Goal: Information Seeking & Learning: Learn about a topic

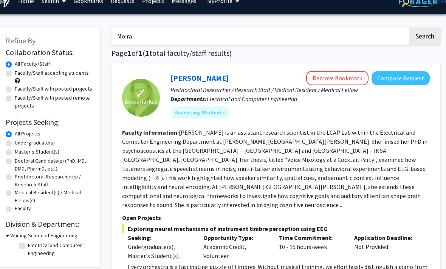
scroll to position [0, 8]
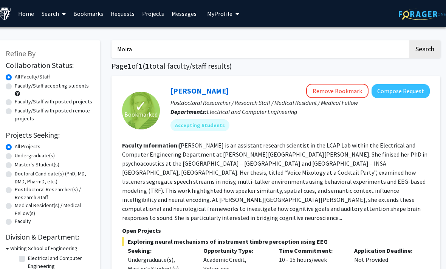
click at [46, 156] on label "Undergraduate(s)" at bounding box center [35, 156] width 40 height 8
click at [20, 156] on input "Undergraduate(s)" at bounding box center [17, 154] width 5 height 5
radio input "true"
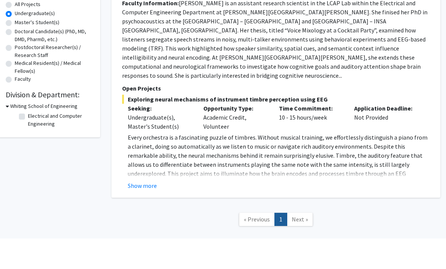
scroll to position [111, 8]
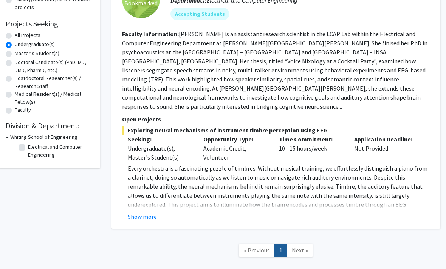
click at [299, 247] on span "Next »" at bounding box center [300, 251] width 16 height 8
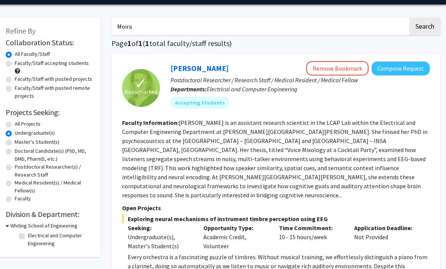
scroll to position [0, 8]
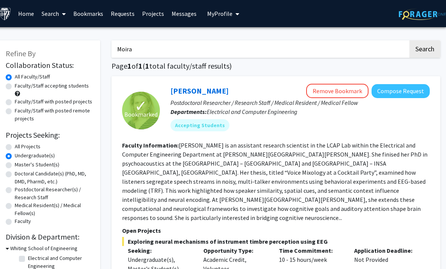
click at [147, 52] on input "Moira" at bounding box center [259, 48] width 297 height 17
type input "M"
click at [189, 139] on fg-search-faculty "✓ Bookmarked [PERSON_NAME] Remove Bookmark Compose Request Postdoctoral Researc…" at bounding box center [276, 208] width 308 height 249
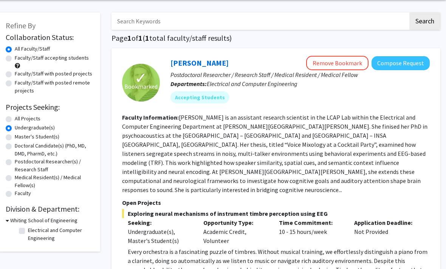
scroll to position [24, 8]
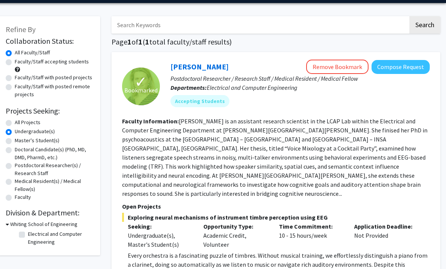
click at [175, 20] on input "Search Keywords" at bounding box center [259, 24] width 297 height 17
click at [424, 24] on button "Search" at bounding box center [424, 24] width 31 height 17
radio input "true"
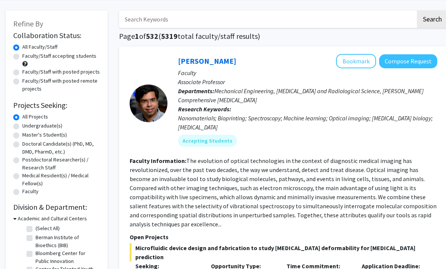
scroll to position [19, 0]
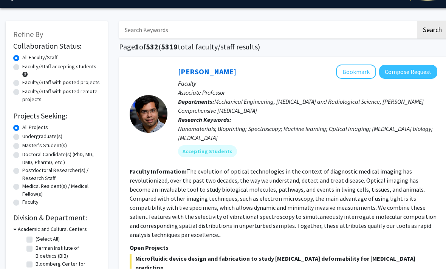
drag, startPoint x: 37, startPoint y: 136, endPoint x: 37, endPoint y: 155, distance: 19.3
click at [37, 136] on label "Undergraduate(s)" at bounding box center [42, 137] width 40 height 8
click at [27, 136] on input "Undergraduate(s)" at bounding box center [24, 135] width 5 height 5
radio input "true"
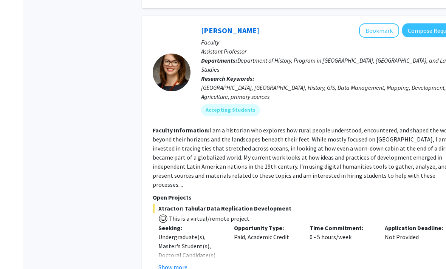
scroll to position [3275, 0]
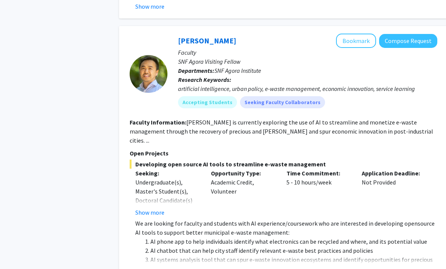
scroll to position [639, 0]
click at [306, 269] on div "✓ Bookmarked [PERSON_NAME] Remove Bookmark Compose Request Faculty Professor De…" at bounding box center [283, 101] width 329 height 1327
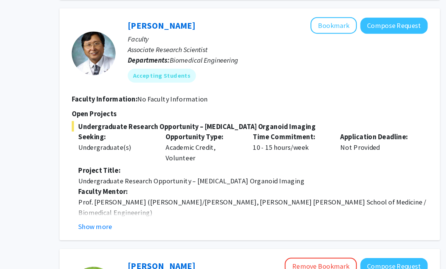
scroll to position [919, 7]
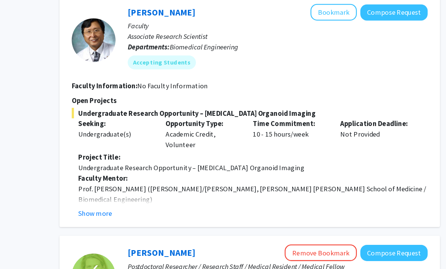
click at [128, 196] on button "Show more" at bounding box center [142, 200] width 29 height 9
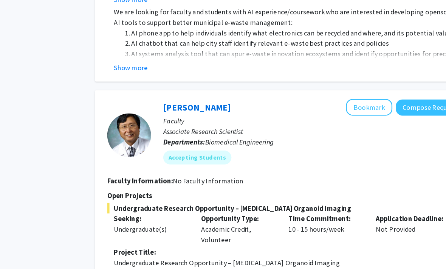
scroll to position [851, 8]
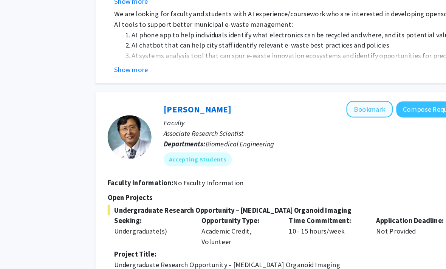
click at [328, 87] on button "Bookmark" at bounding box center [348, 94] width 40 height 14
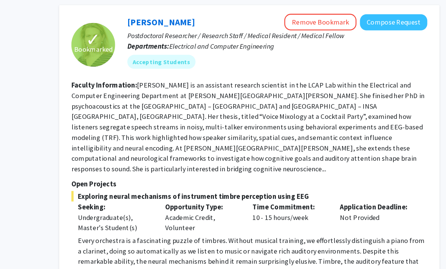
scroll to position [1389, 8]
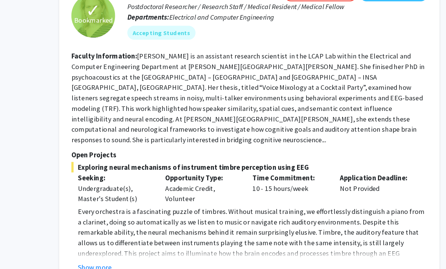
click at [128, 243] on button "Show more" at bounding box center [142, 247] width 29 height 9
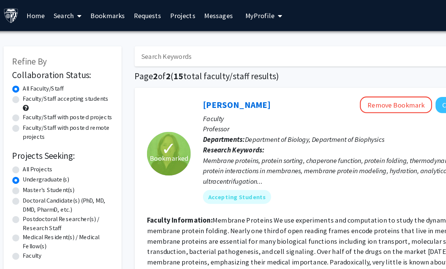
scroll to position [0, 0]
